Goal: Task Accomplishment & Management: Use online tool/utility

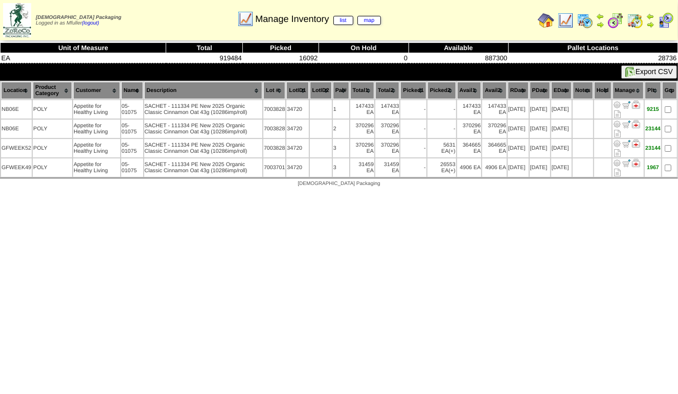
click at [565, 17] on img at bounding box center [566, 20] width 16 height 16
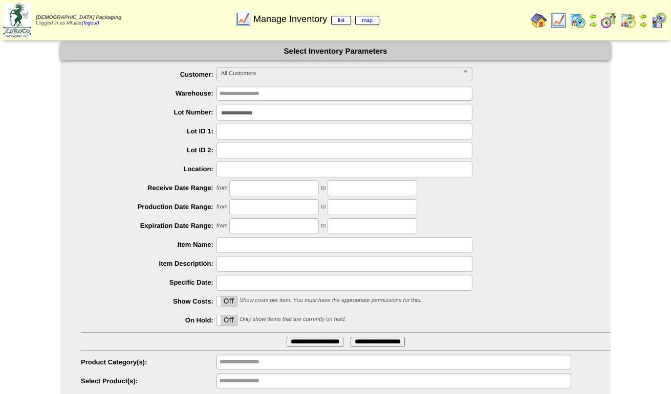
drag, startPoint x: 281, startPoint y: 114, endPoint x: 79, endPoint y: 116, distance: 202.6
click at [79, 116] on ul "**********" at bounding box center [335, 228] width 550 height 323
type input "**********"
